Goal: Task Accomplishment & Management: Use online tool/utility

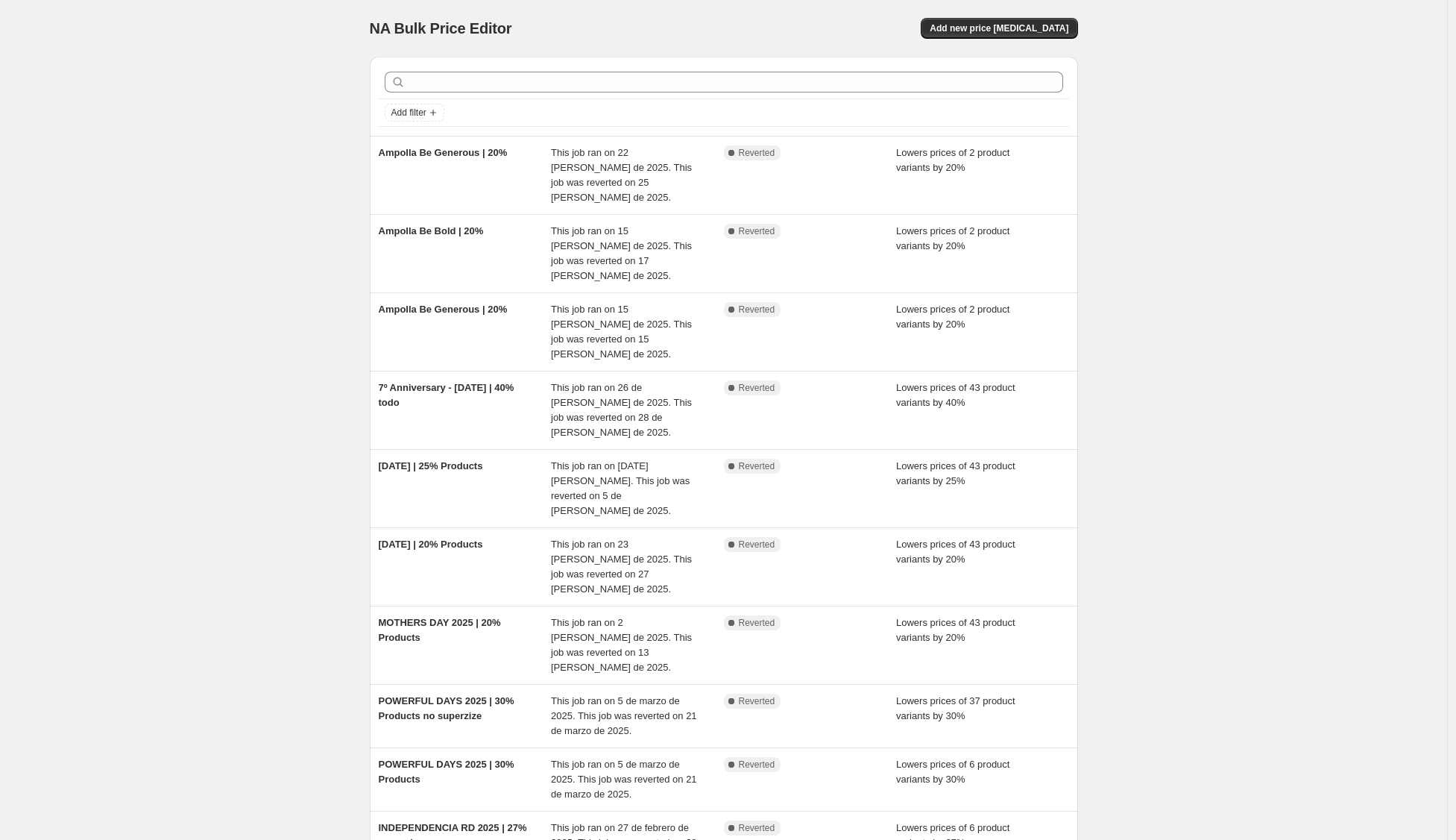
click at [1300, 261] on div "NA Bulk Price Editor. This page is ready NA Bulk Price Editor Add new price [ME…" at bounding box center [723, 511] width 1447 height 1022
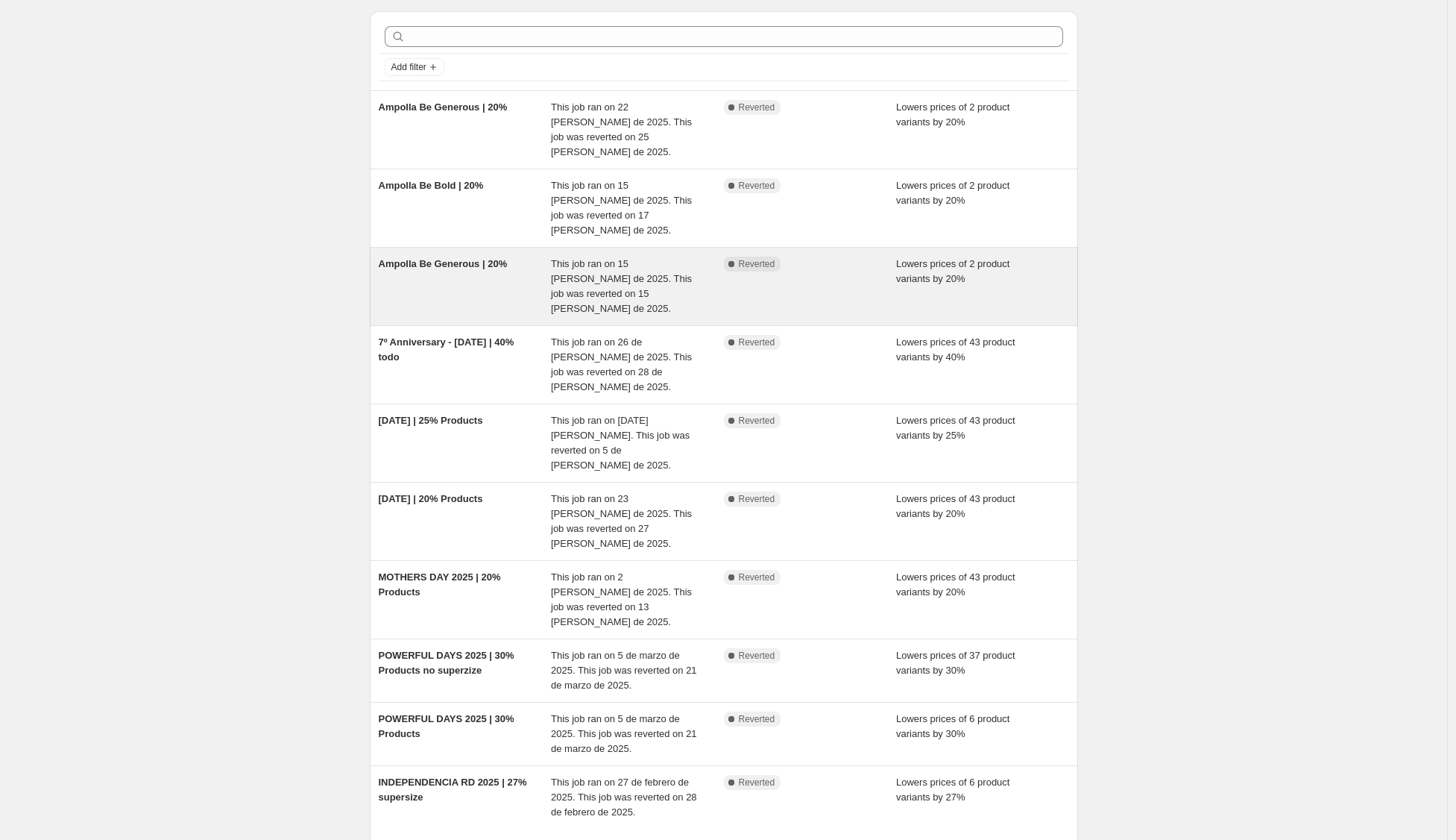
scroll to position [54, 0]
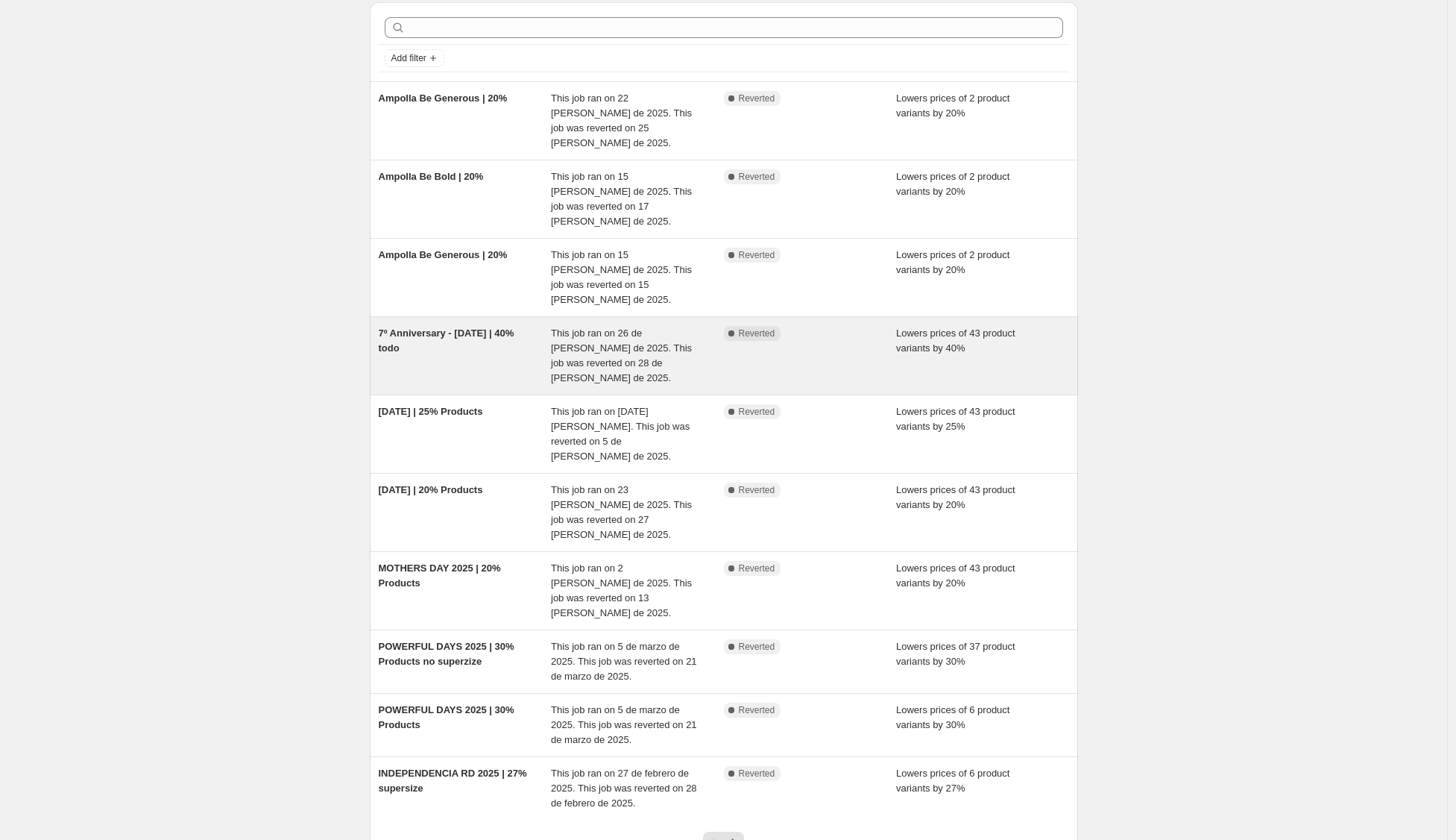
click at [472, 326] on div "7º Anniversary - [DATE] | 40% todo" at bounding box center [465, 356] width 173 height 59
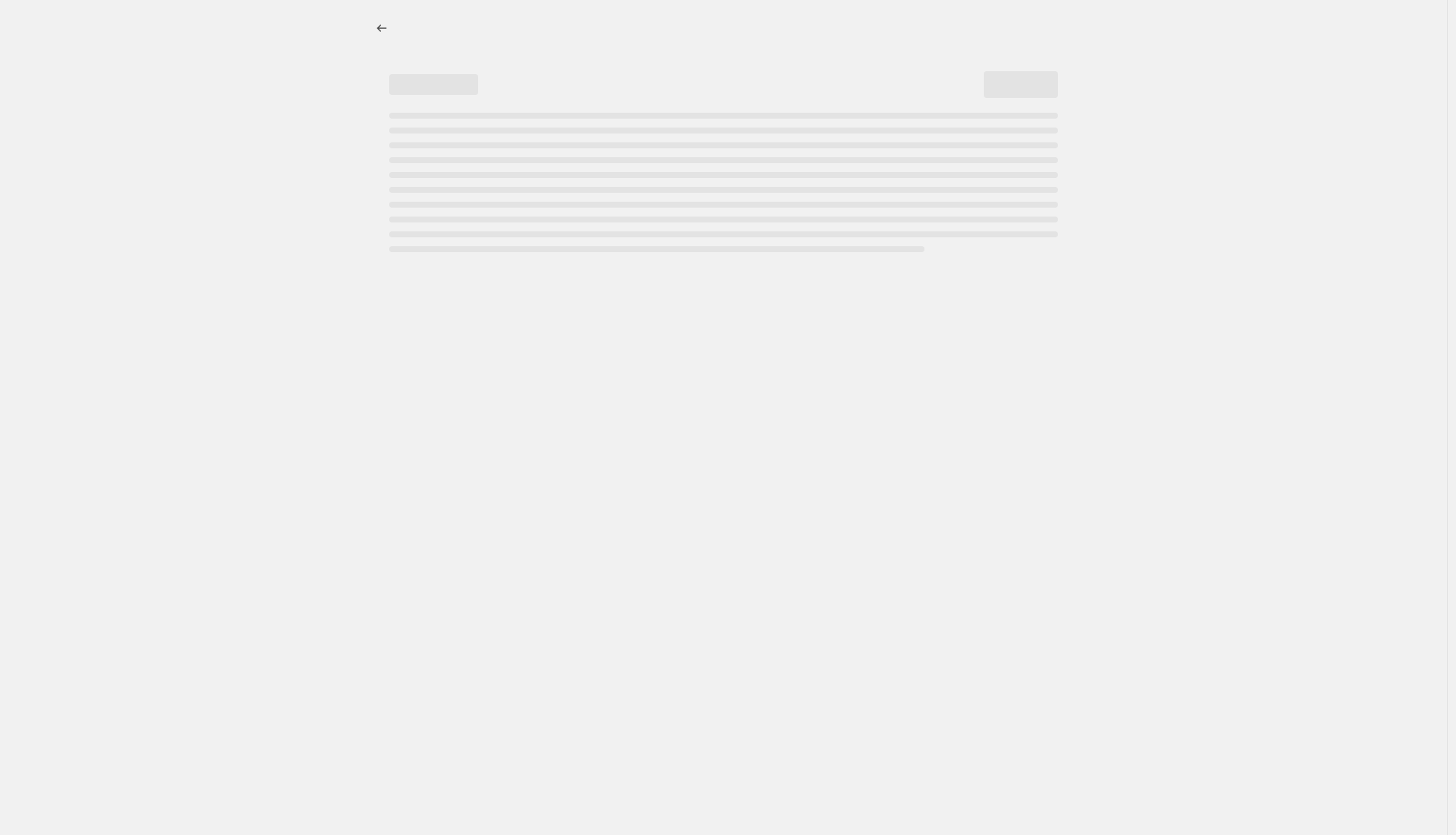
select select "percentage"
select select "pp"
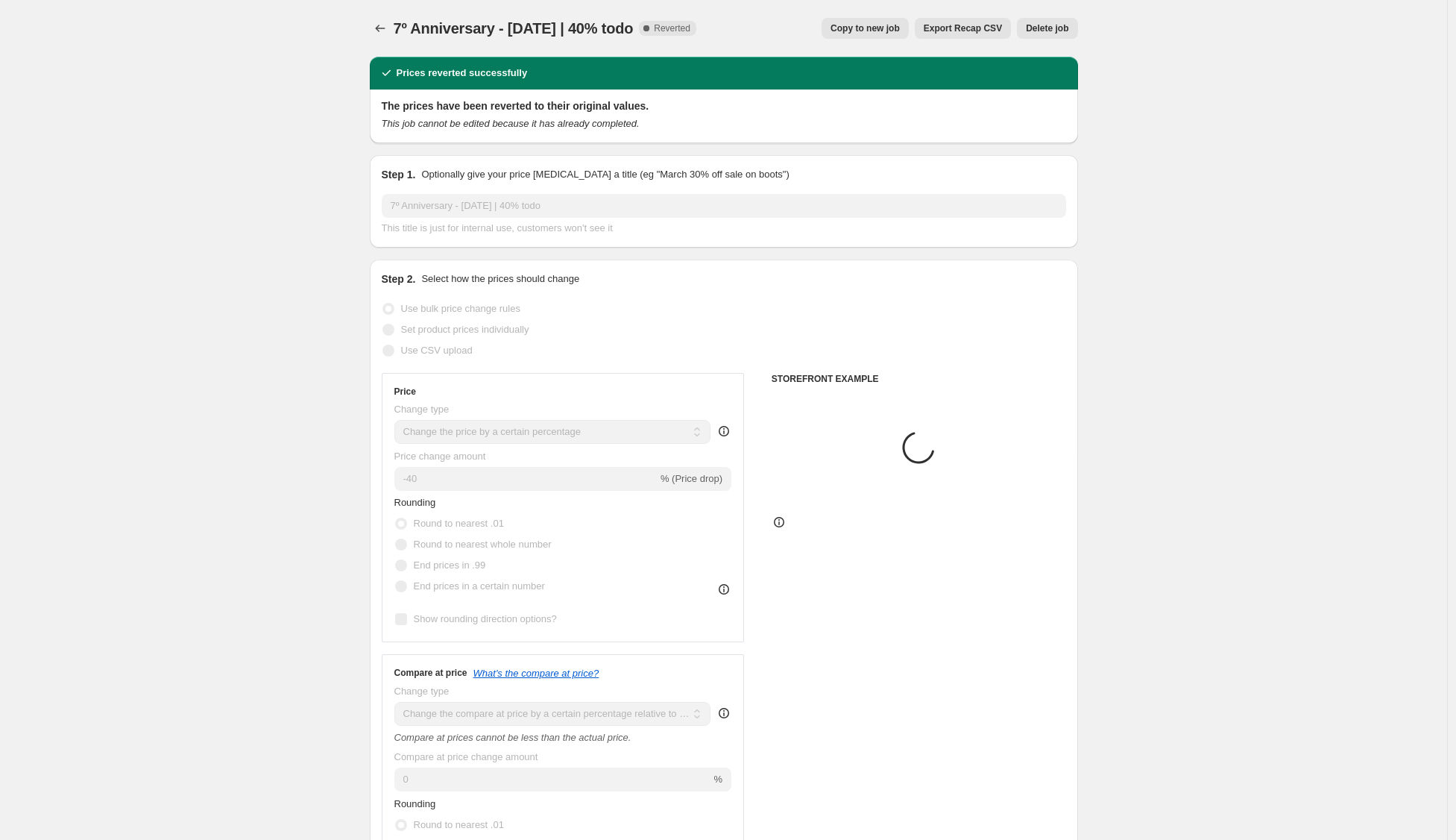
select select "collection"
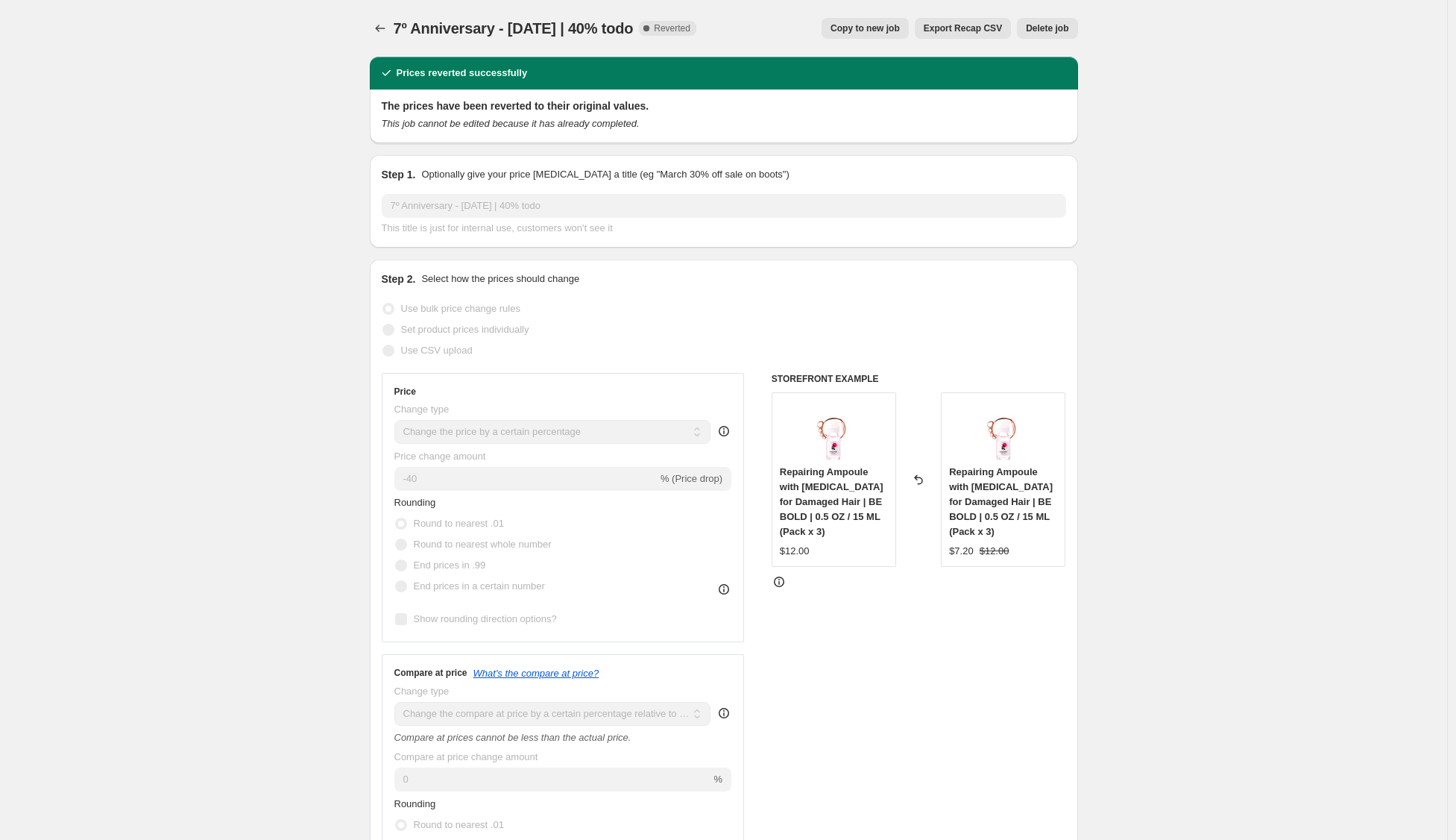
click at [866, 28] on span "Copy to new job" at bounding box center [865, 28] width 69 height 12
select select "percentage"
select select "pp"
select select "collection"
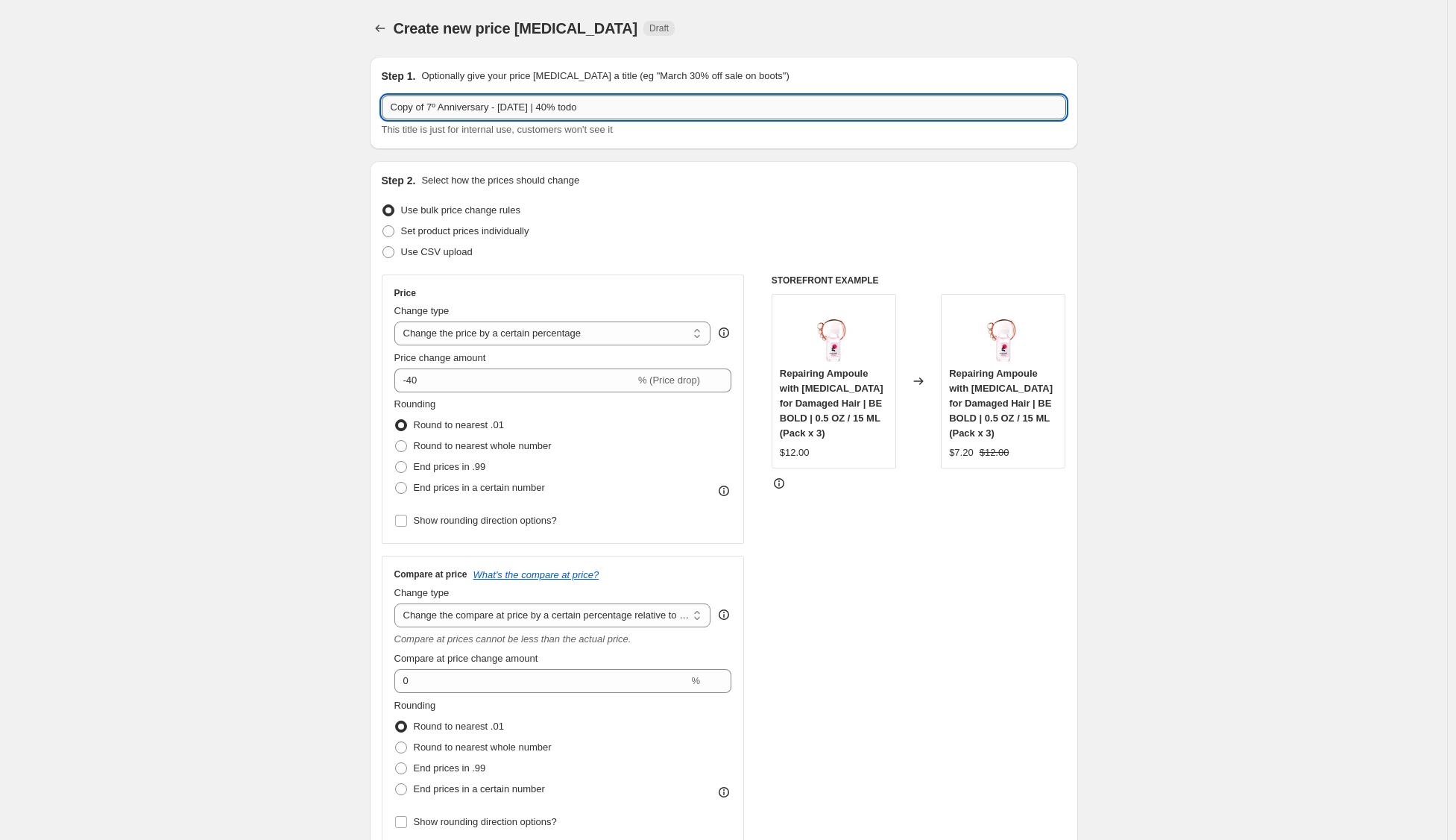
click at [568, 107] on input "Copy of 7º Anniversary - [DATE] | 40% todo" at bounding box center [724, 107] width 684 height 24
drag, startPoint x: 498, startPoint y: 105, endPoint x: 395, endPoint y: 111, distance: 103.2
click at [395, 111] on input "Copy of 7º Anniversary - [DATE] | 25% todo" at bounding box center [724, 107] width 684 height 24
type input "[DATE] - [DATE] | 25% todo"
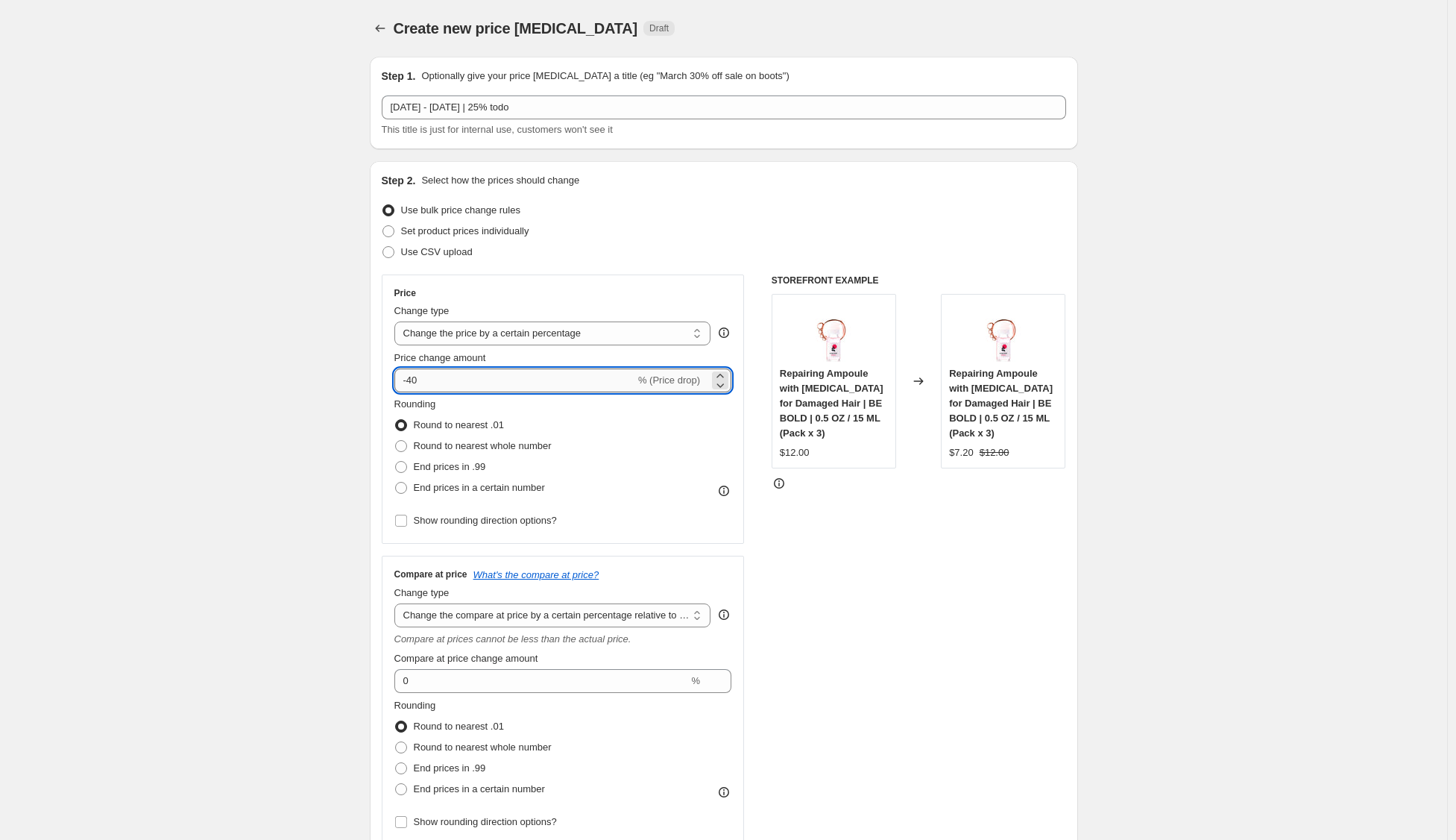
drag, startPoint x: 414, startPoint y: 383, endPoint x: 503, endPoint y: 387, distance: 89.1
click at [503, 387] on input "-40" at bounding box center [515, 380] width 241 height 24
type input "-25"
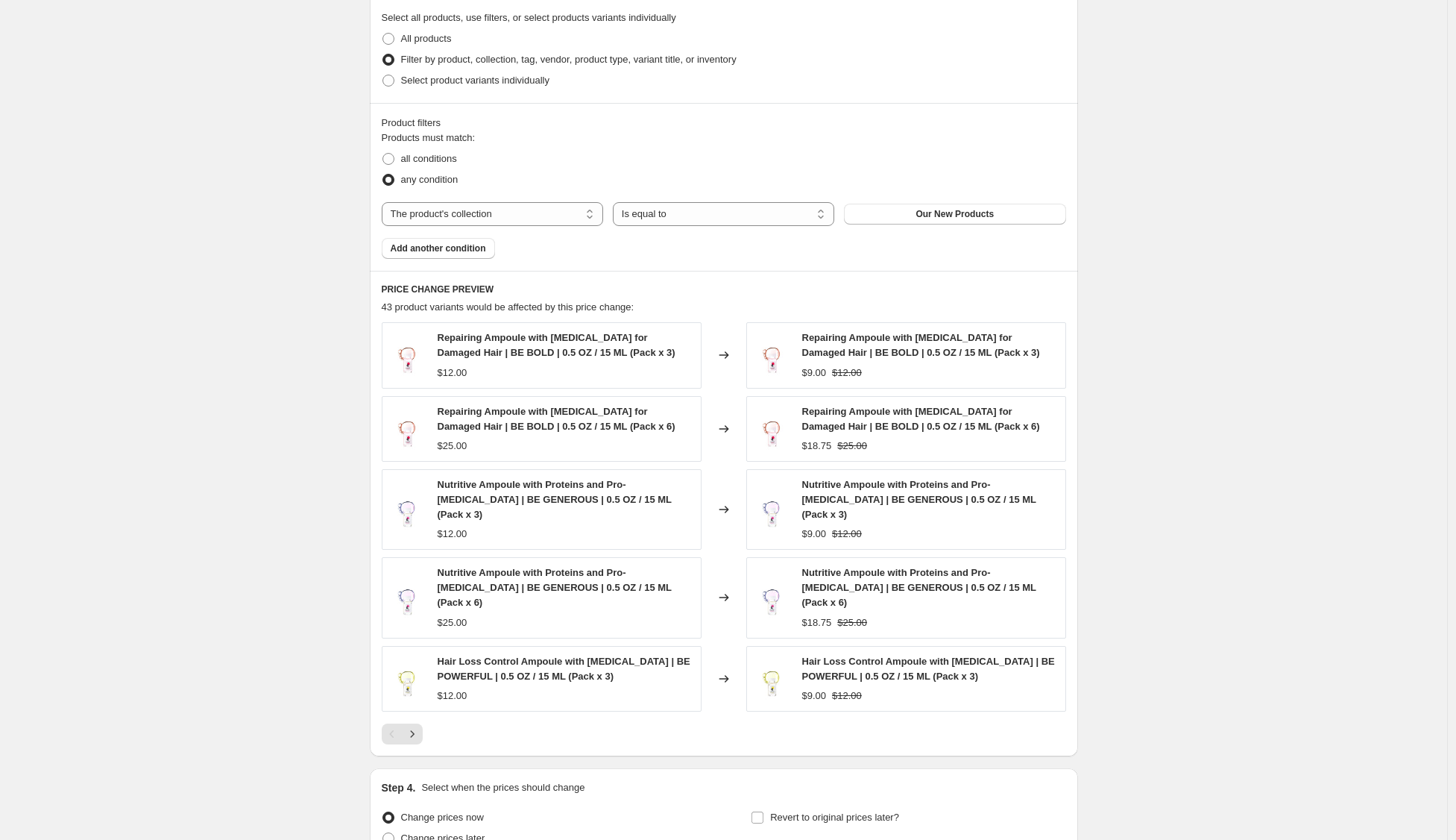
scroll to position [1048, 0]
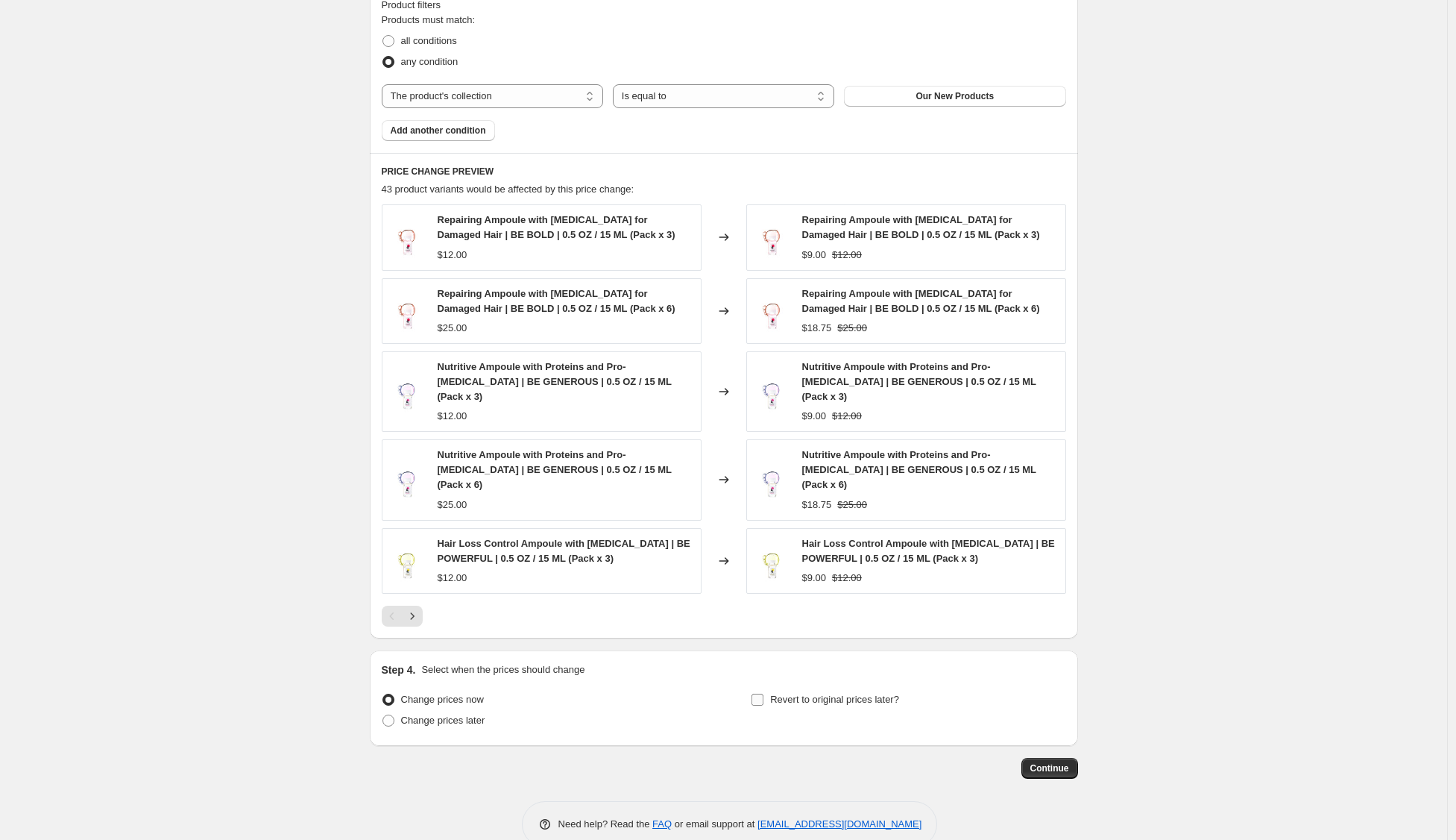
click at [898, 694] on span "Revert to original prices later?" at bounding box center [834, 699] width 129 height 11
click at [763, 694] on input "Revert to original prices later?" at bounding box center [757, 700] width 12 height 12
checkbox input "true"
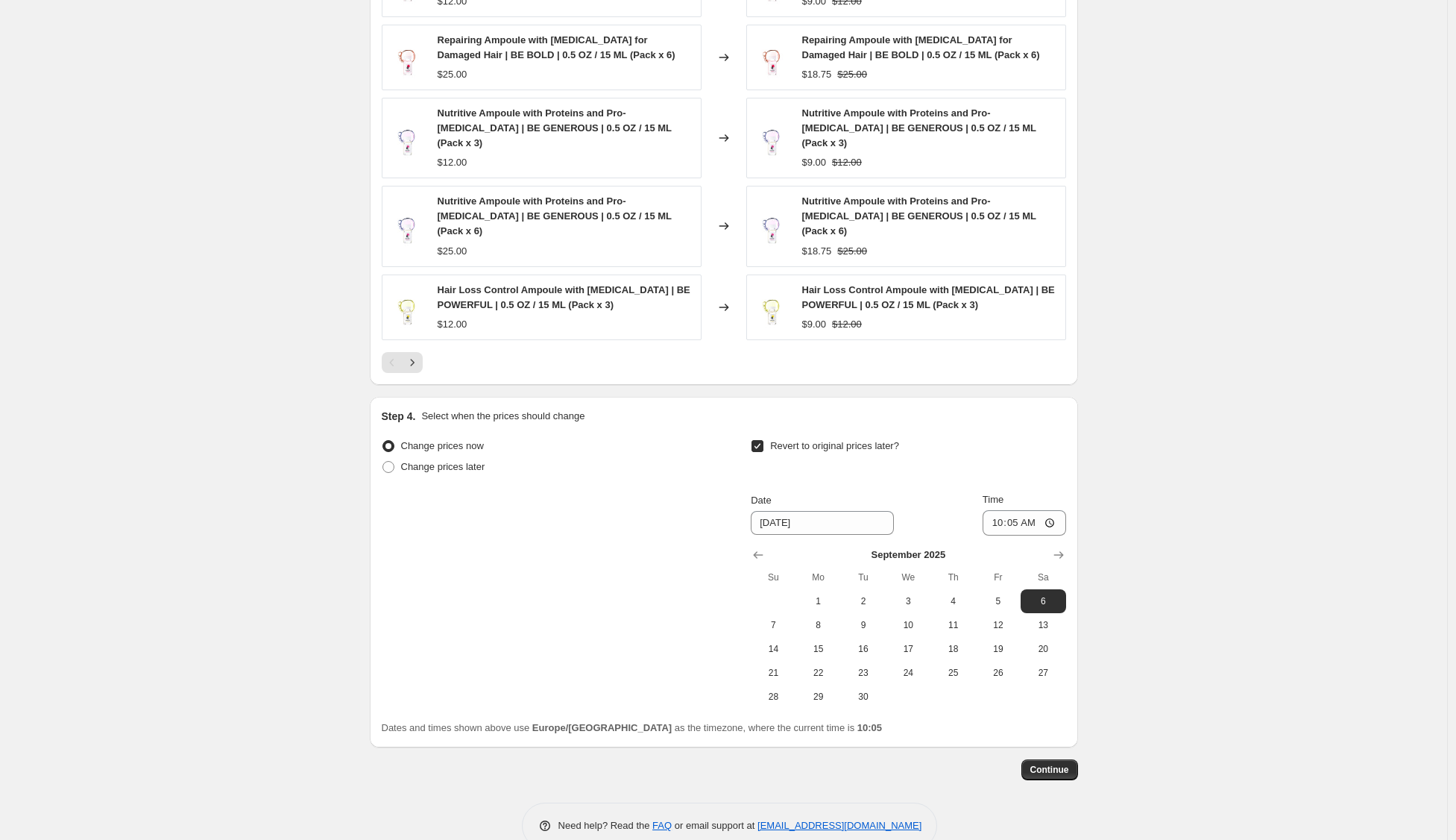
scroll to position [1303, 0]
click at [862, 594] on span "2" at bounding box center [863, 600] width 33 height 12
type input "[DATE]"
click at [1013, 508] on input "10:05" at bounding box center [1025, 521] width 84 height 25
type input "07:00"
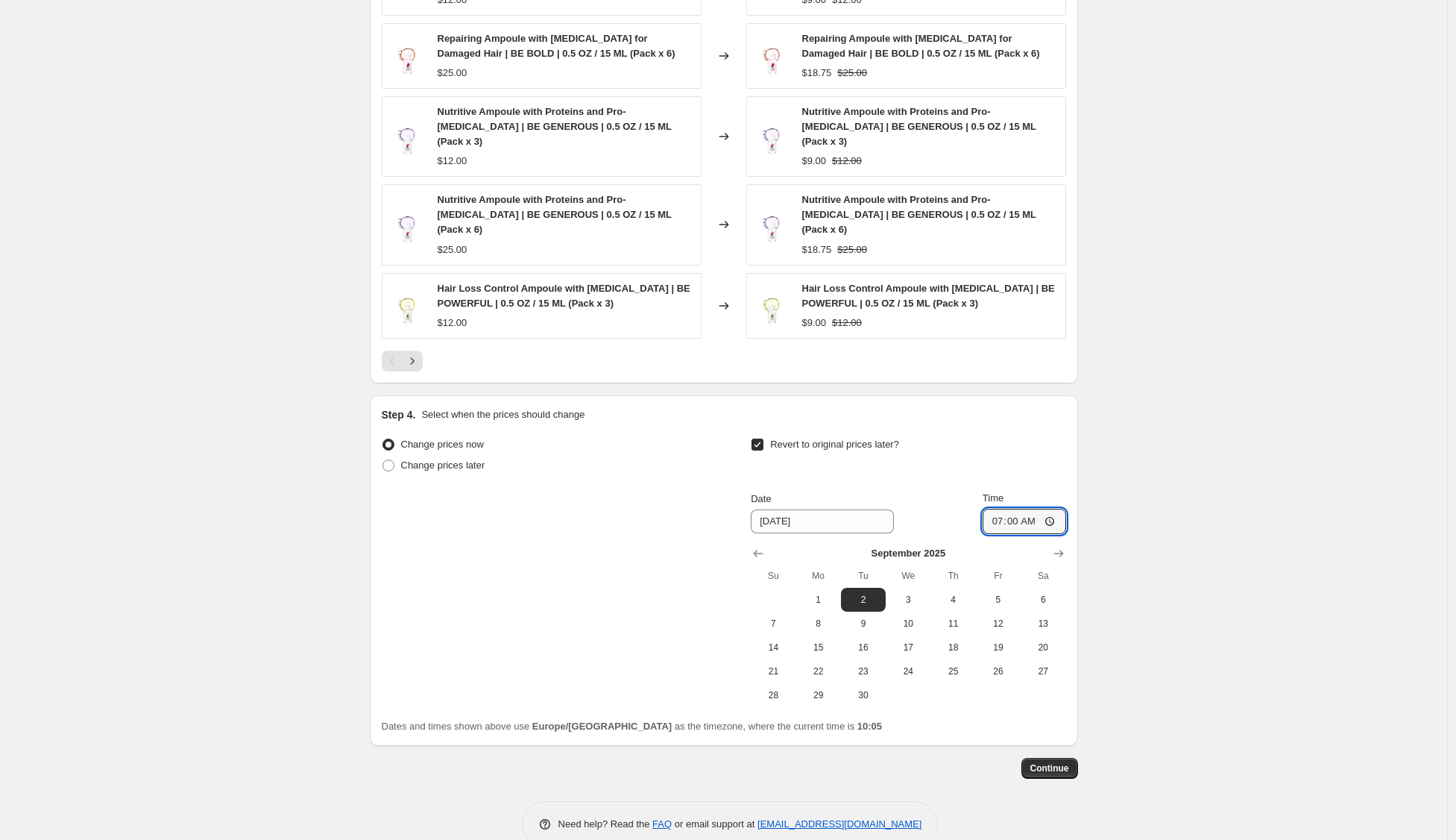
click at [1052, 762] on span "Continue" at bounding box center [1049, 768] width 39 height 12
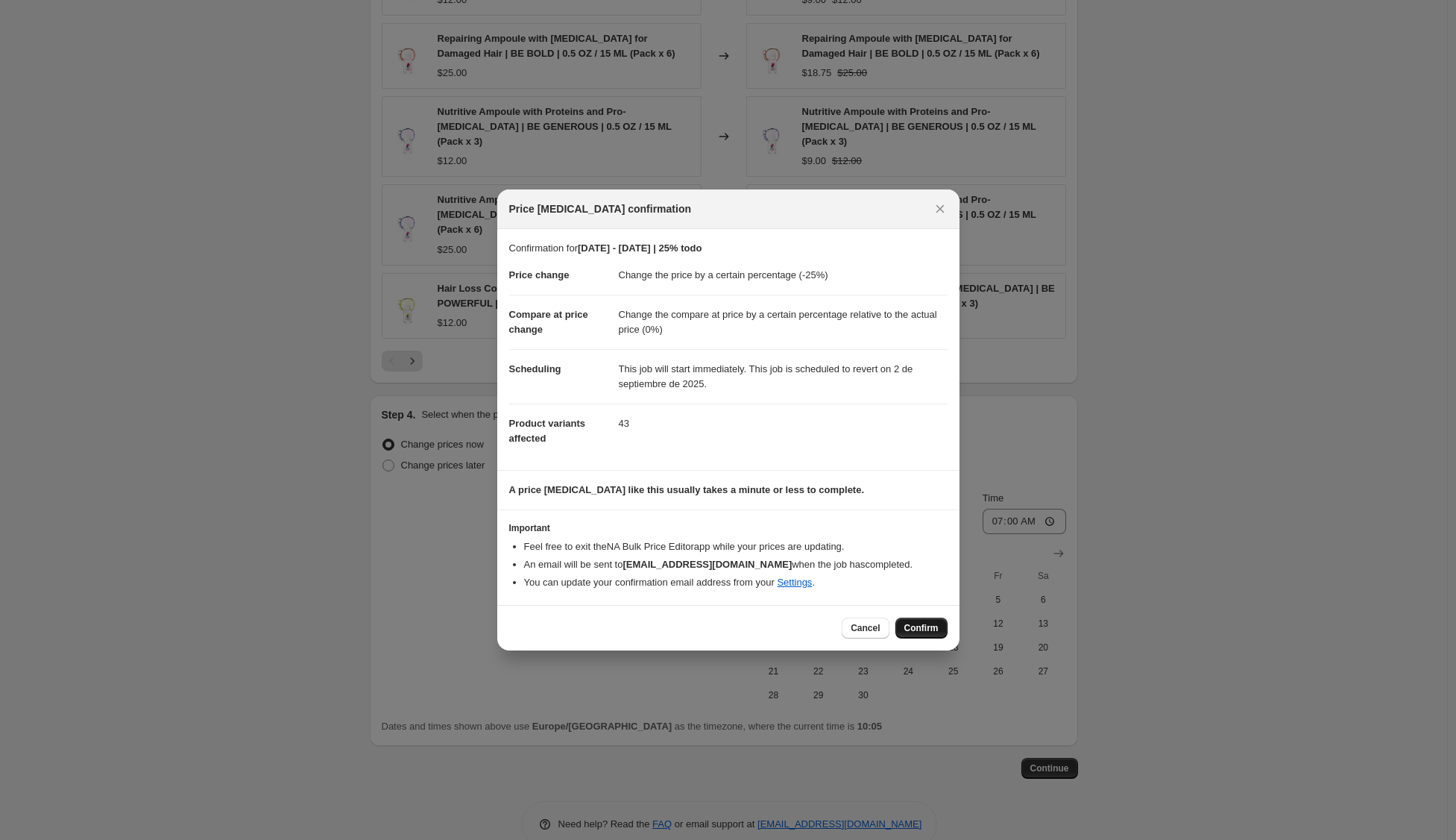
click at [933, 628] on span "Confirm" at bounding box center [921, 628] width 34 height 12
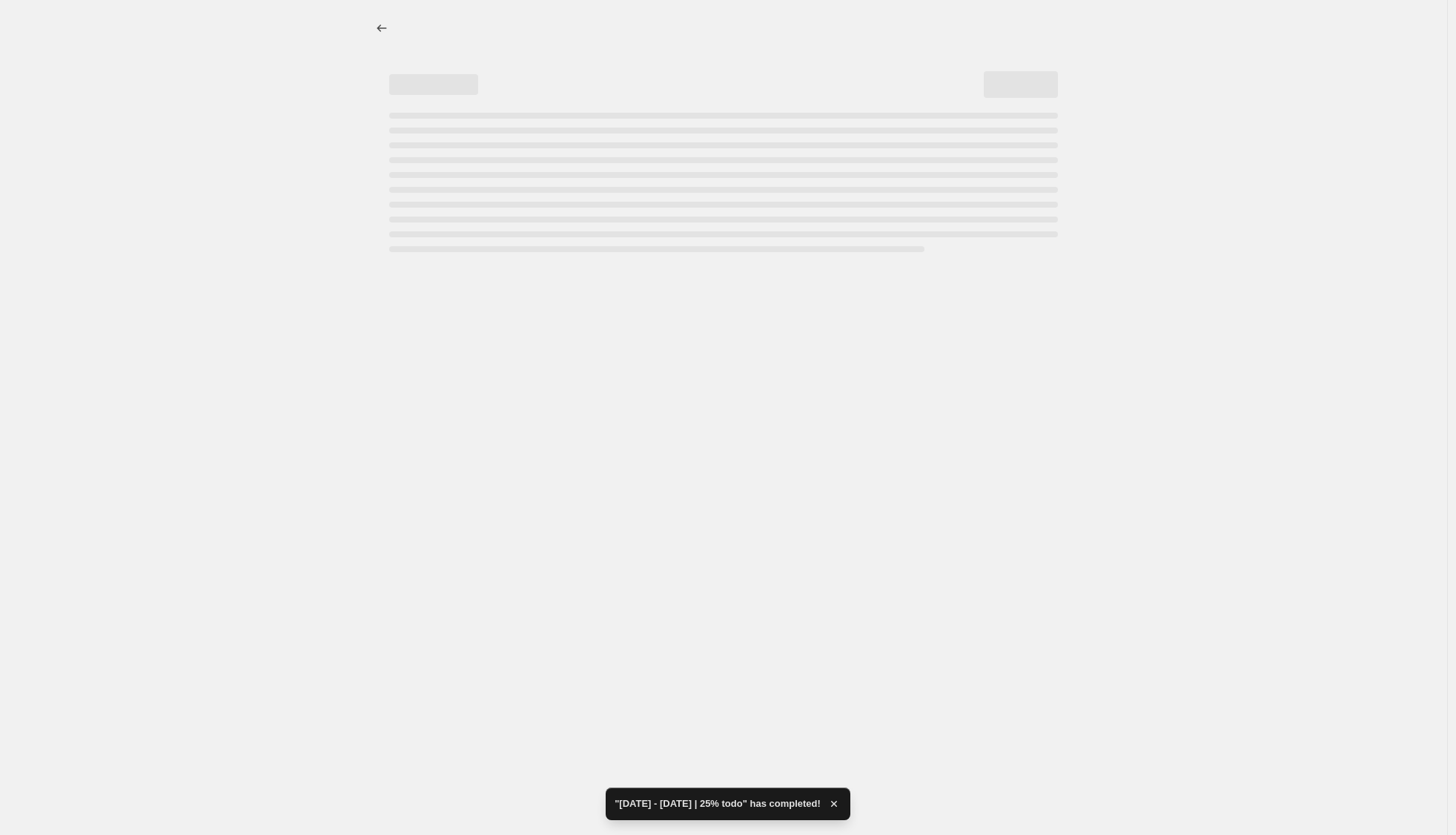
select select "percentage"
select select "pp"
select select "collection"
